Goal: Check status

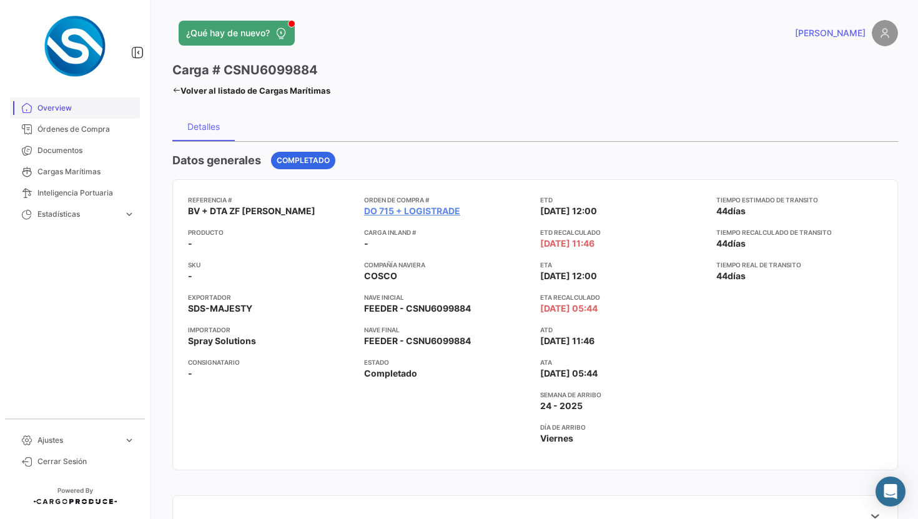
click at [104, 113] on span "Overview" at bounding box center [85, 107] width 97 height 11
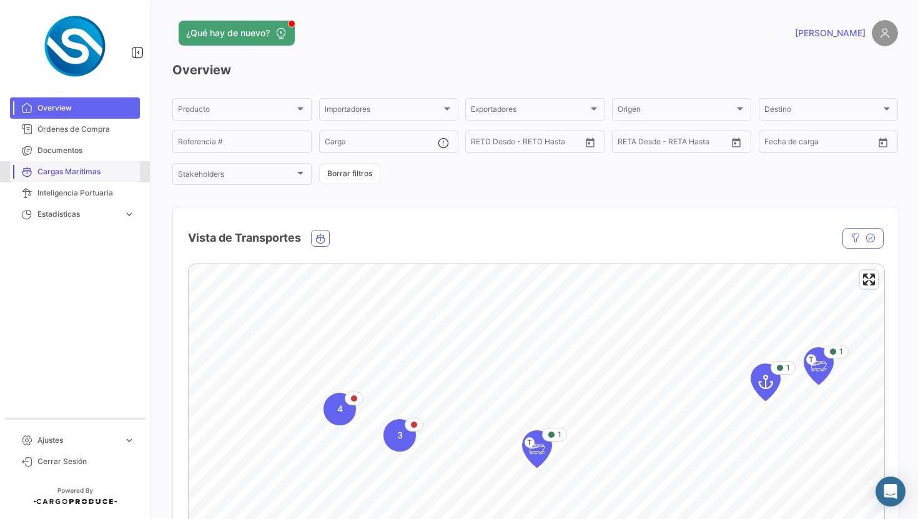
click at [116, 168] on span "Cargas Marítimas" at bounding box center [85, 171] width 97 height 11
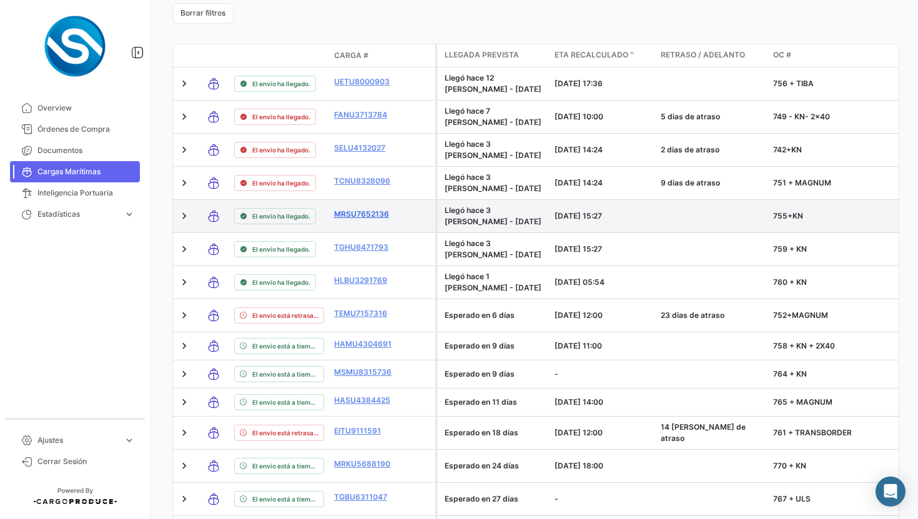
click at [367, 216] on link "MRSU7652136" at bounding box center [366, 214] width 65 height 11
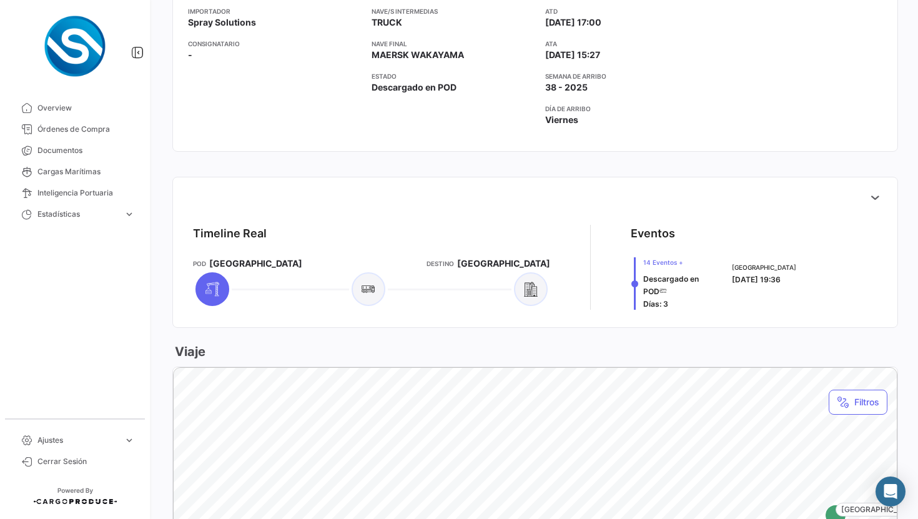
scroll to position [442, 0]
